Goal: Information Seeking & Learning: Learn about a topic

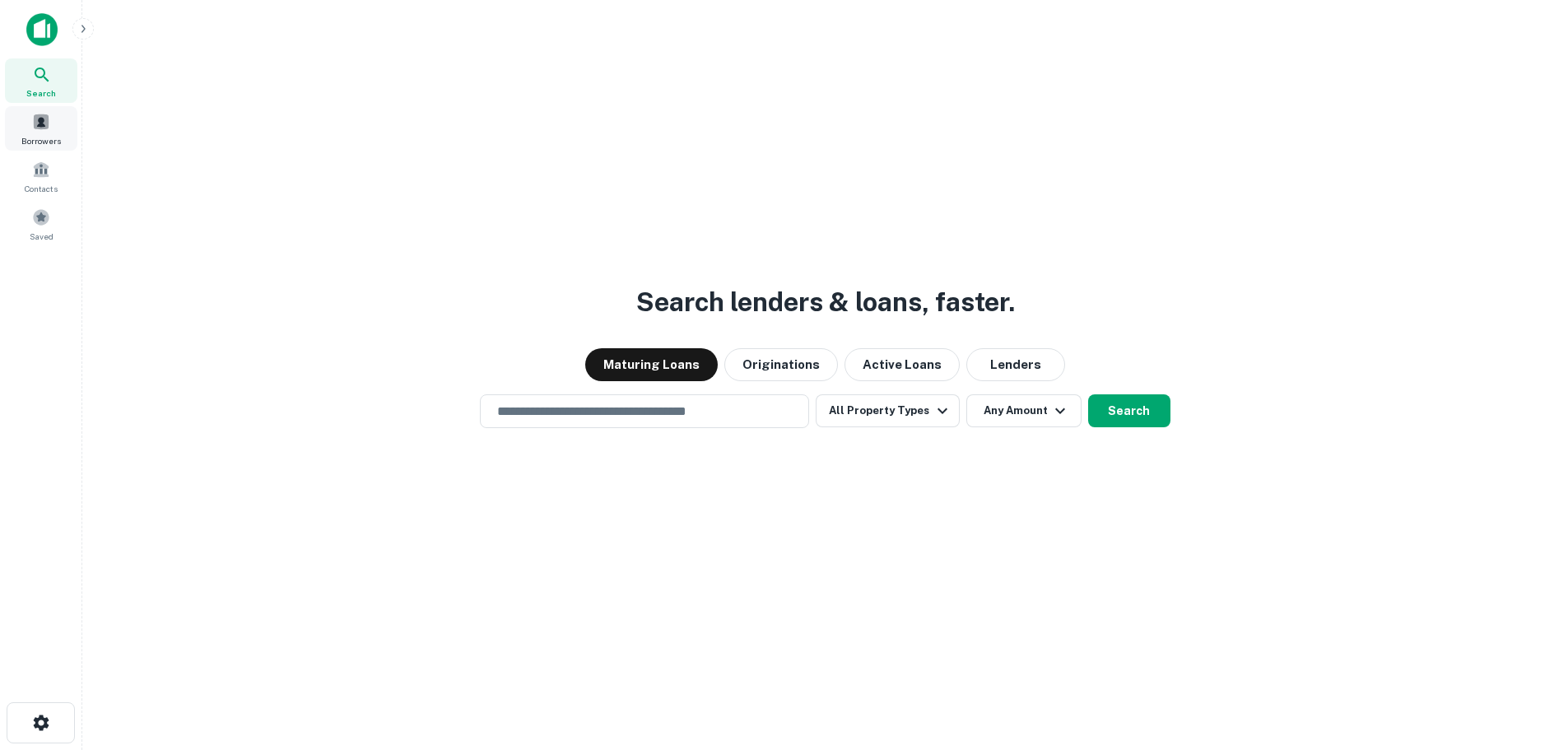
click at [38, 122] on span at bounding box center [41, 122] width 18 height 18
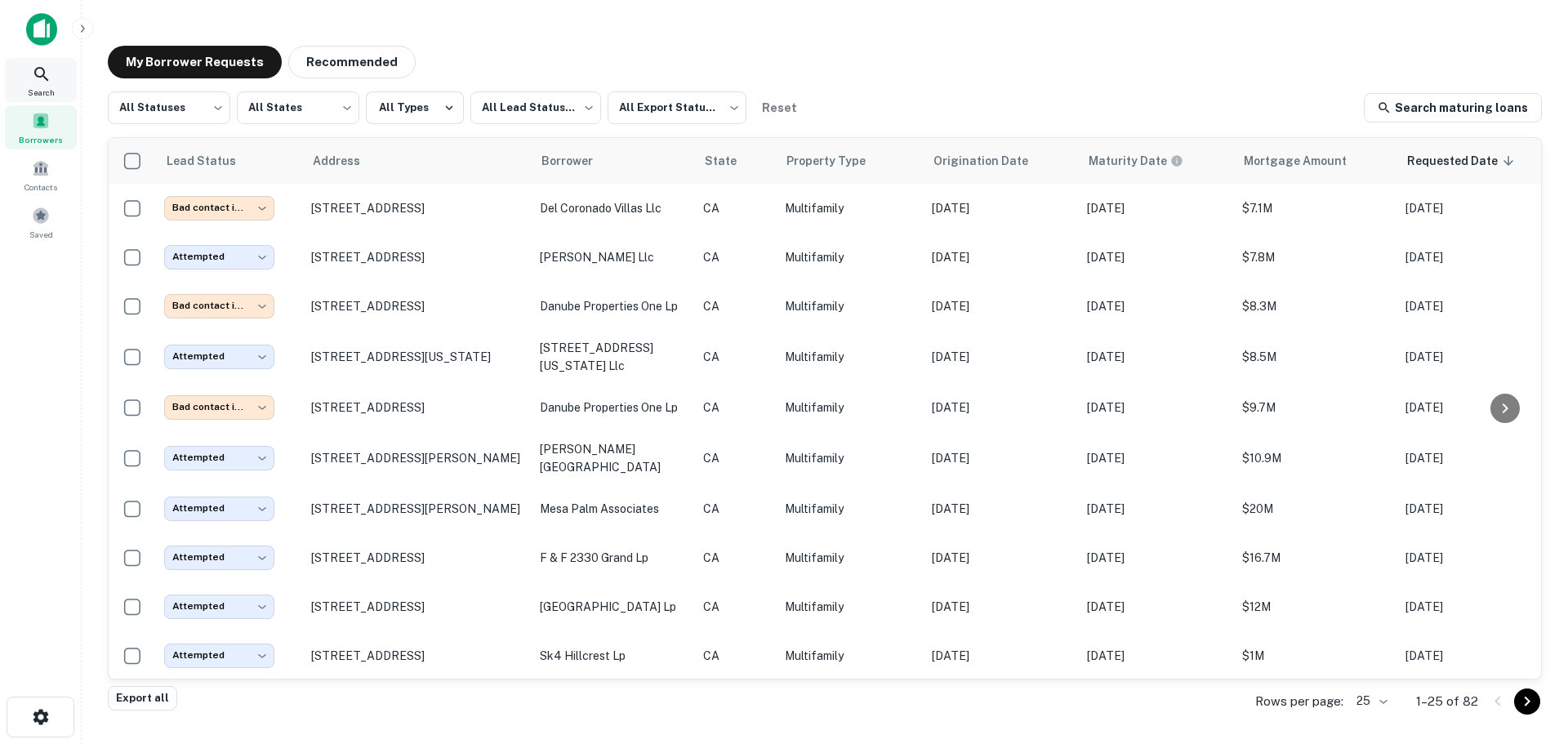
click at [49, 80] on icon at bounding box center [42, 74] width 14 height 14
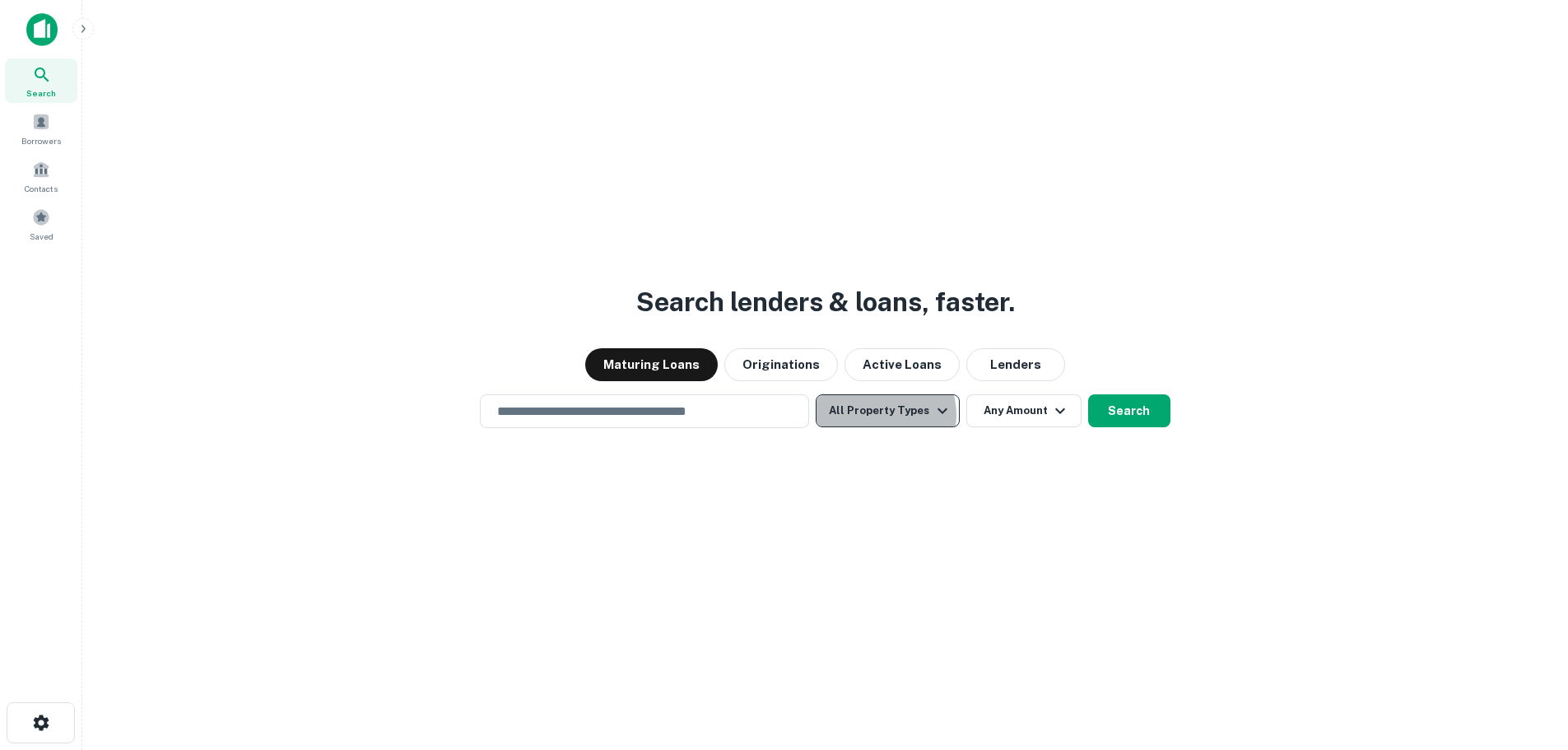
click at [880, 415] on button "All Property Types" at bounding box center [887, 411] width 143 height 33
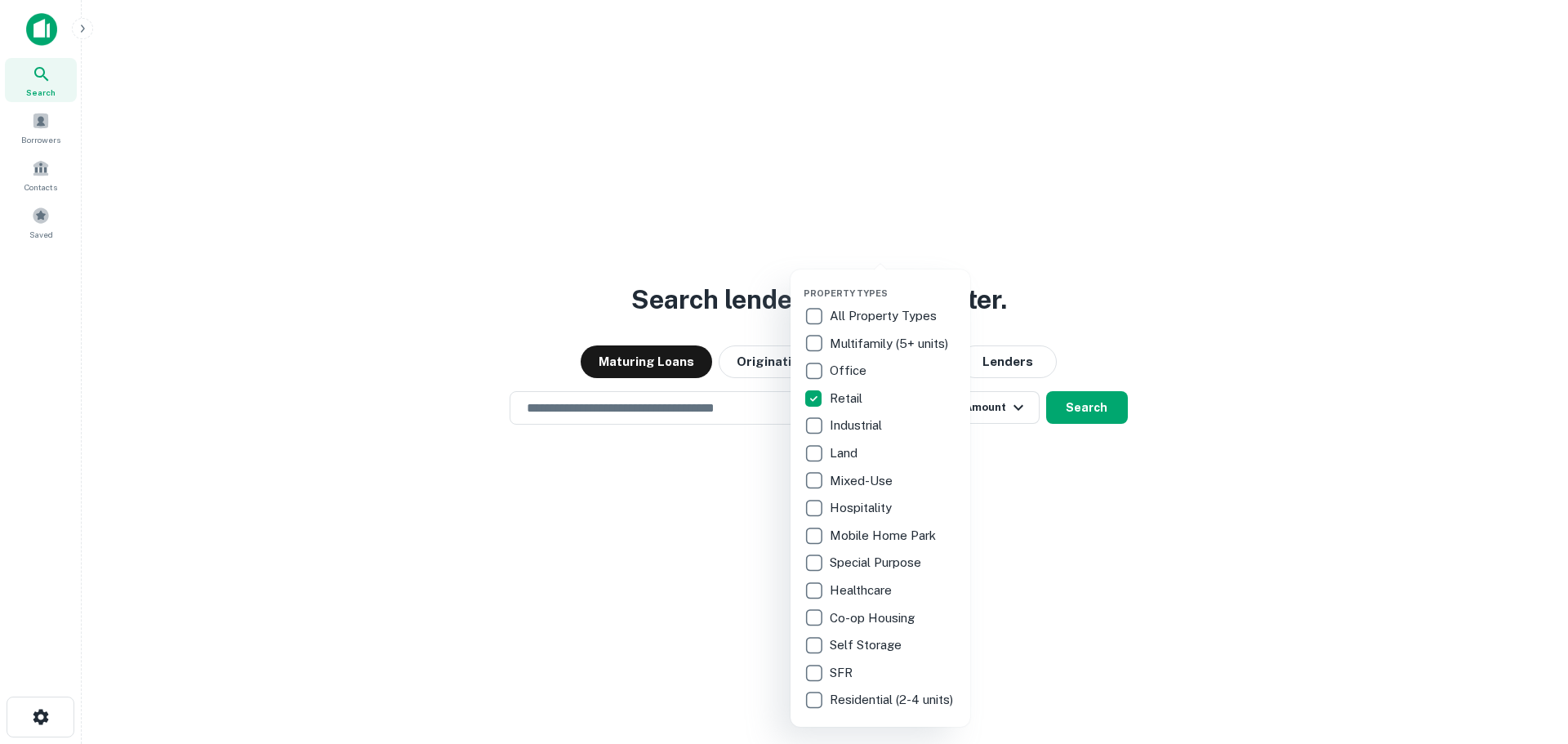
click at [1072, 506] on div at bounding box center [784, 372] width 1568 height 744
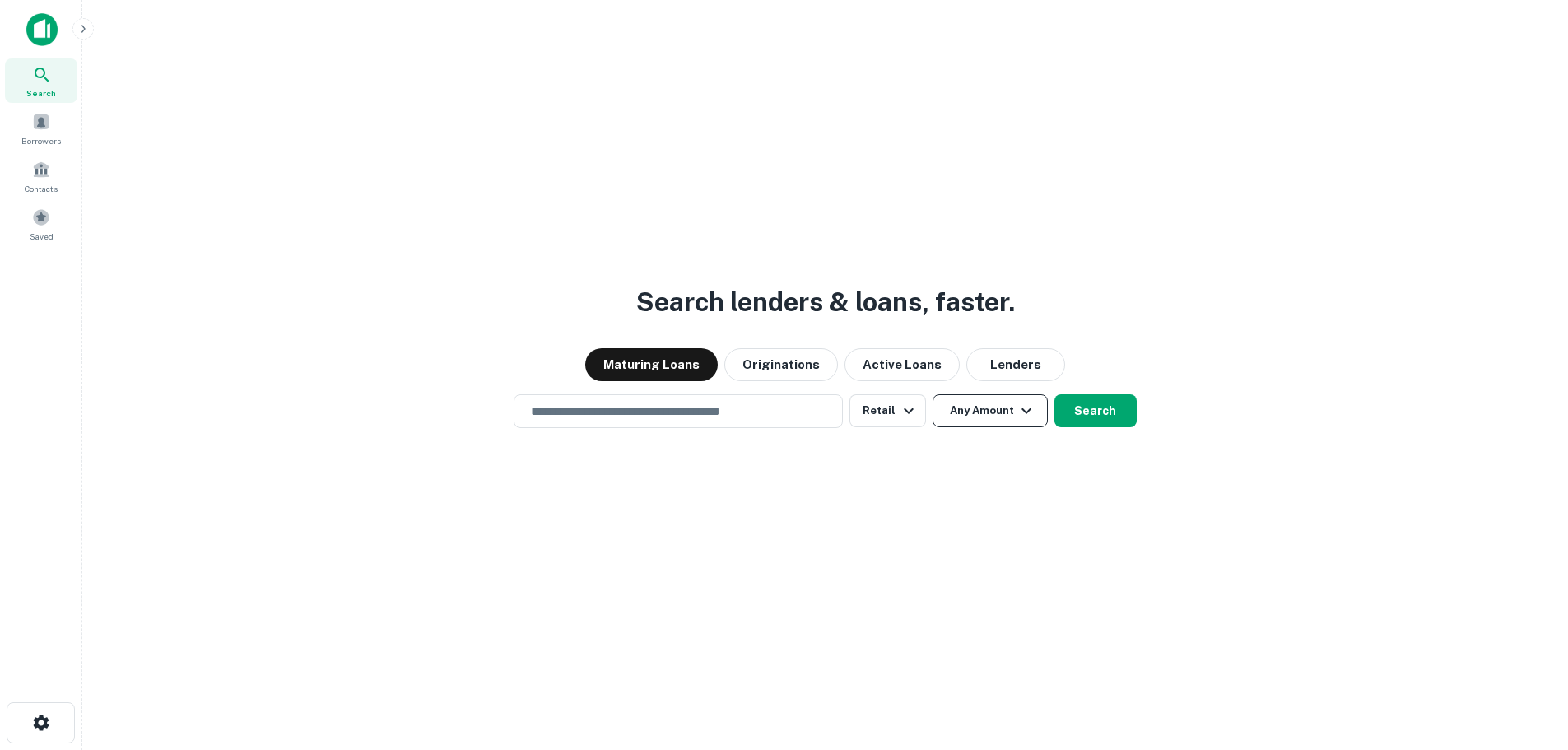
click at [1011, 416] on button "Any Amount" at bounding box center [990, 411] width 115 height 33
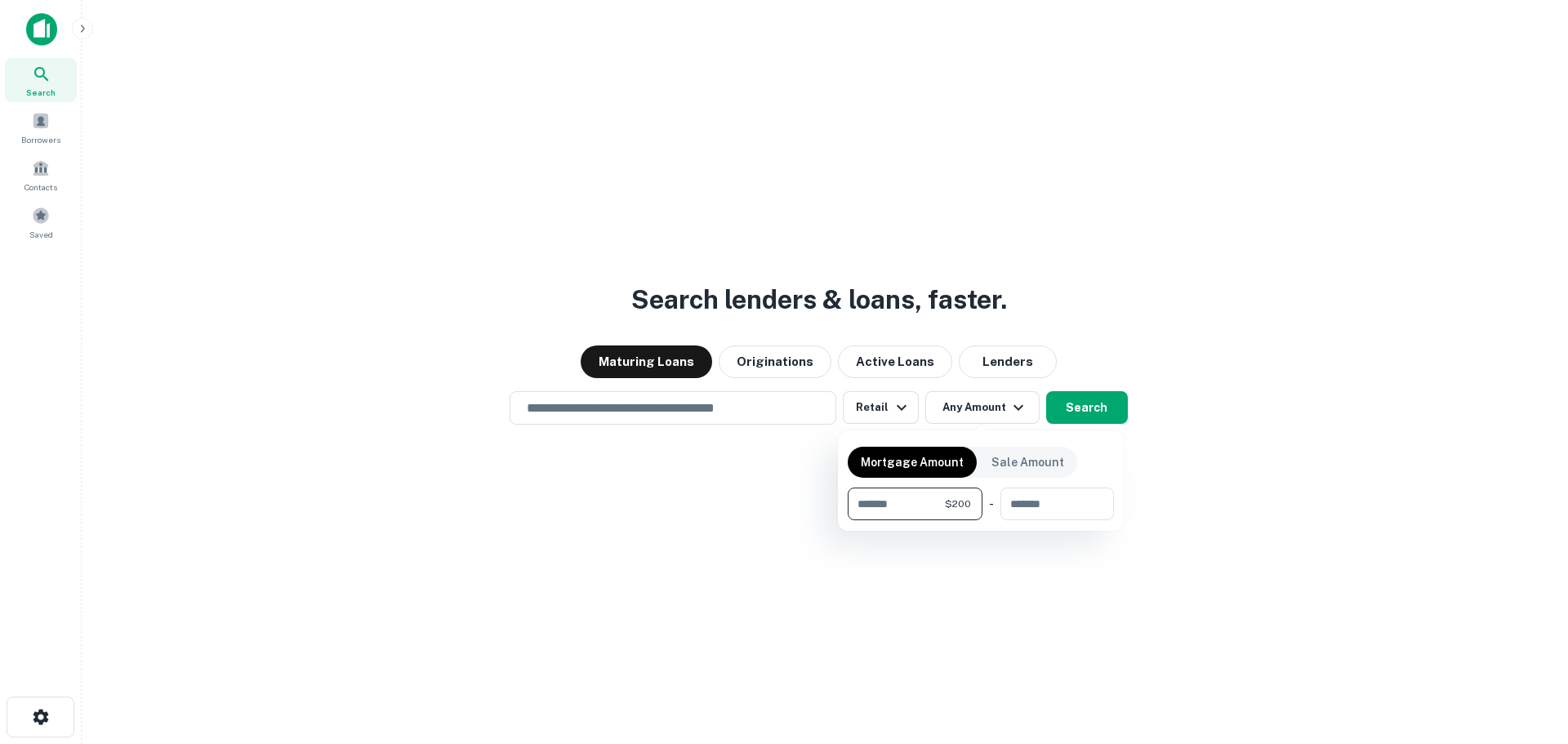
type input "*"
type input "*******"
click at [1316, 547] on div at bounding box center [784, 372] width 1568 height 744
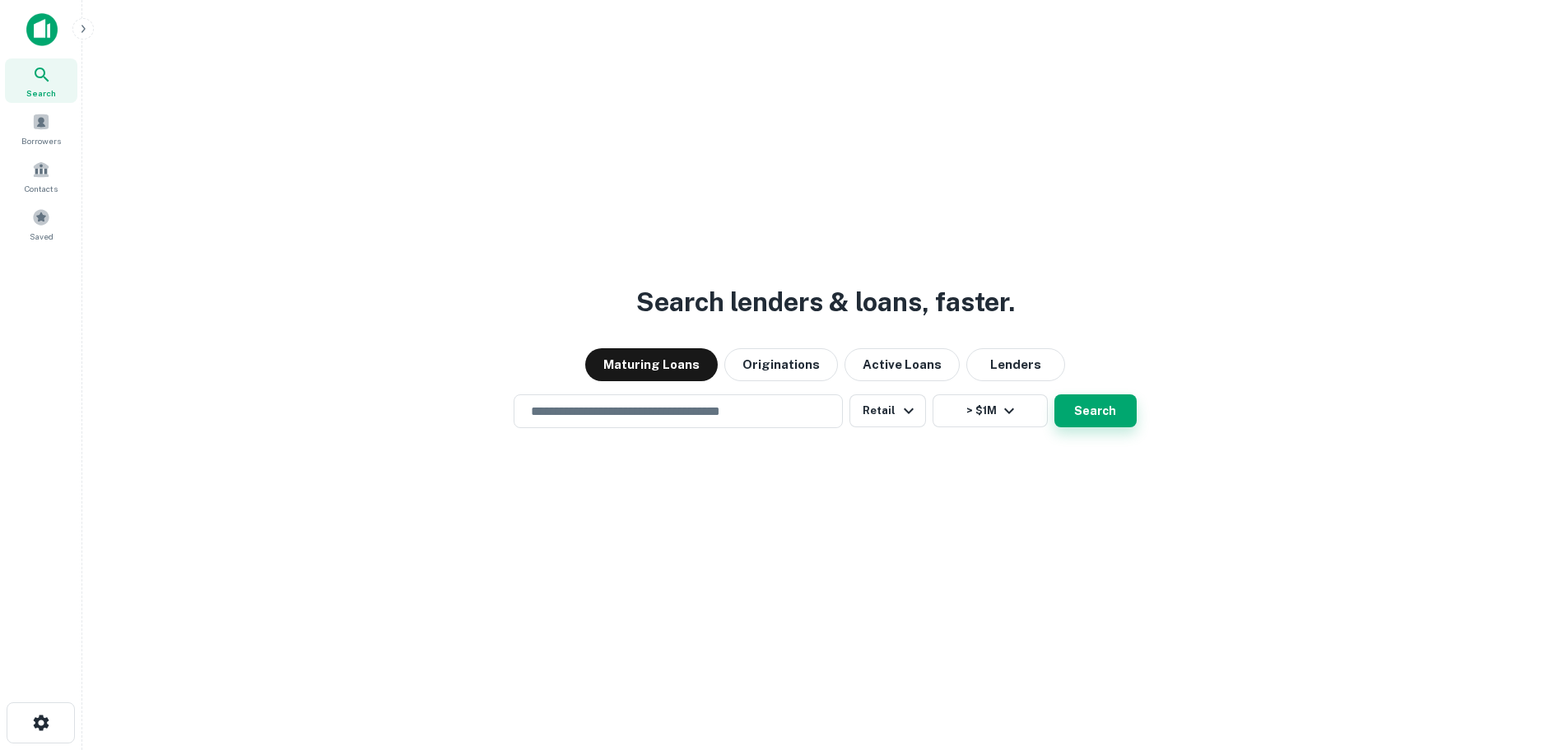
click at [1068, 404] on button "Search" at bounding box center [1095, 411] width 82 height 33
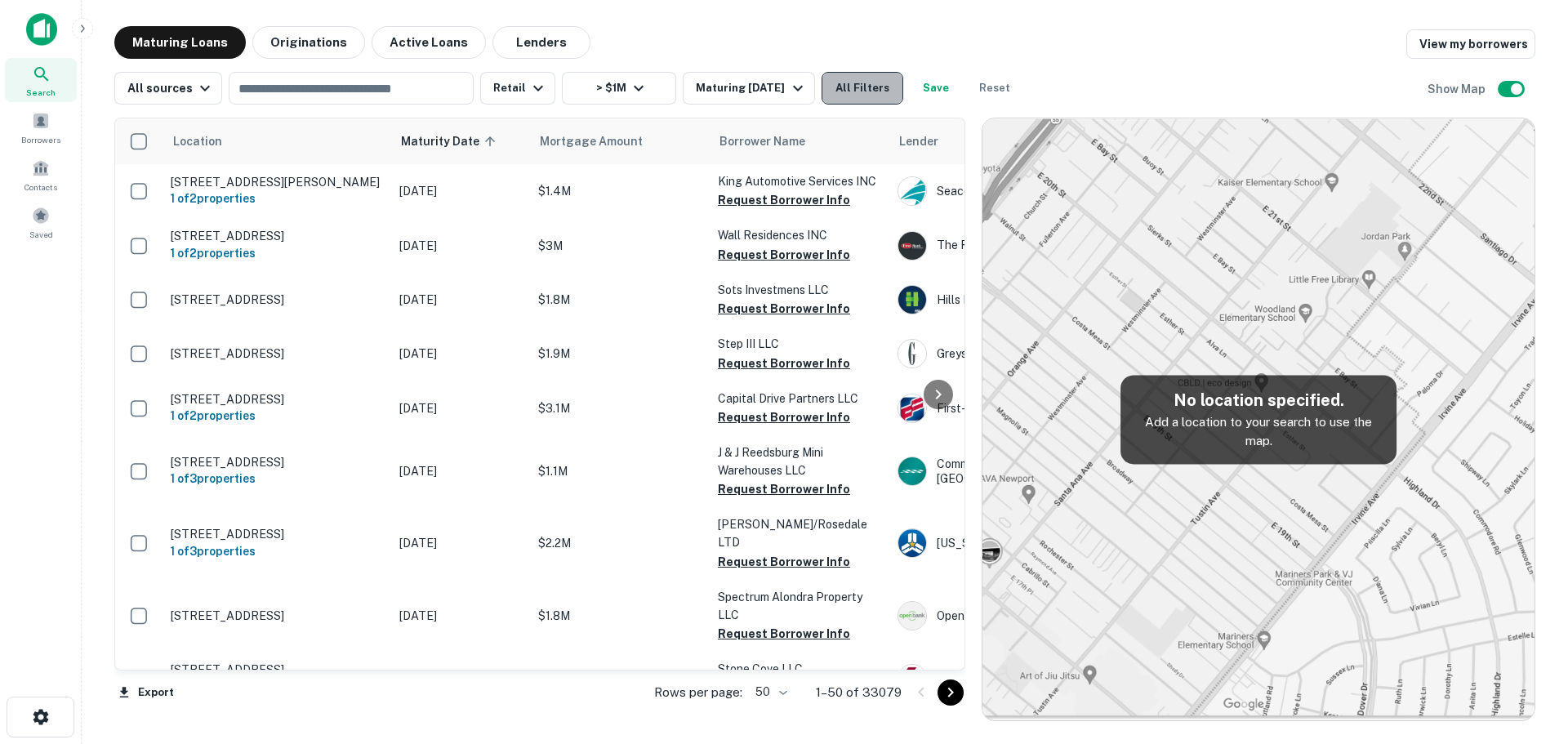
click at [850, 91] on button "All Filters" at bounding box center [862, 88] width 82 height 33
